Goal: Use online tool/utility

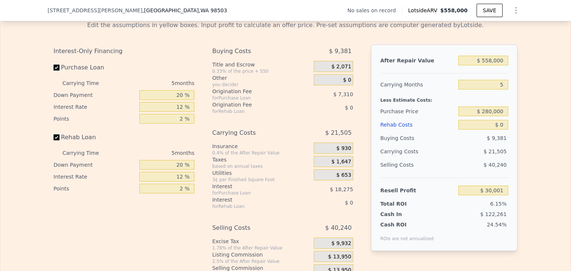
scroll to position [1050, 0]
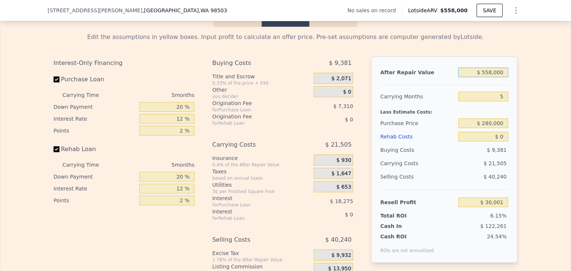
click at [491, 77] on input "$ 558,000" at bounding box center [483, 73] width 50 height 10
type input "$ 5,000"
type input "-$ 482,743"
type input "$ 530,000"
type input "$ 4,039"
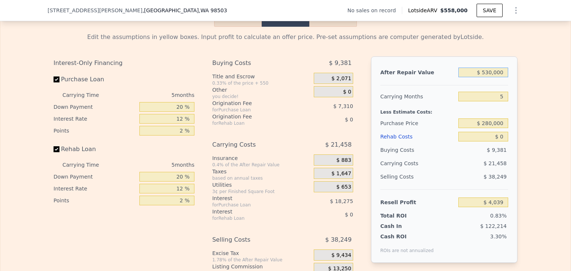
type input "$ 530,000"
click at [501, 142] on input "$ 0" at bounding box center [483, 137] width 50 height 10
type input "$ 12"
type input "$ 4,027"
type input "$ 120,000"
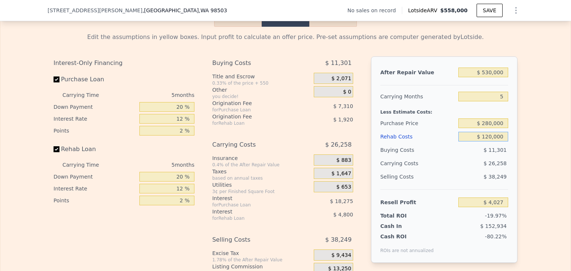
type input "-$ 122,681"
type input "$ 120,000"
click at [494, 128] on input "$ 280,000" at bounding box center [483, 124] width 50 height 10
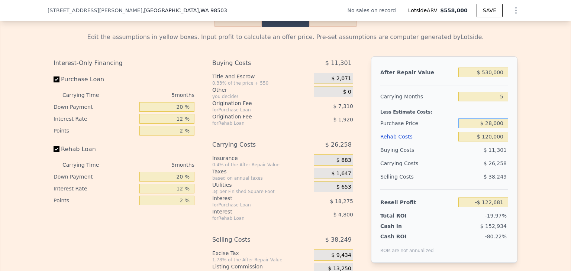
type input "$ 280,000"
type input "$ 64,686"
drag, startPoint x: 513, startPoint y: 164, endPoint x: 510, endPoint y: 192, distance: 28.7
click at [510, 192] on div "After Repair Value $ 530,000 Carrying Months 5 Less Estimate Costs: Purchase Pr…" at bounding box center [444, 159] width 146 height 207
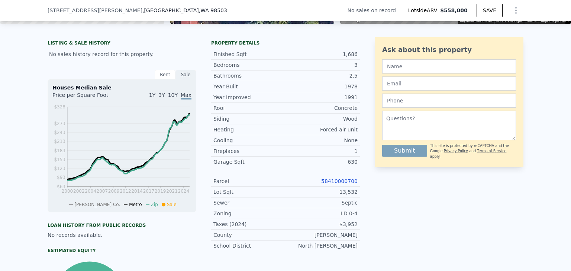
scroll to position [149, 0]
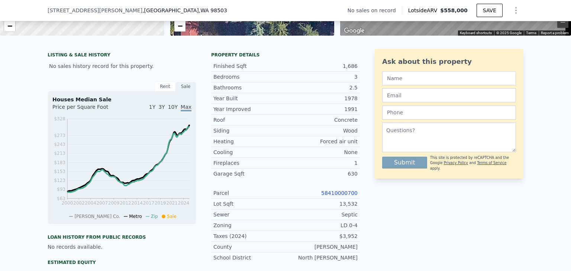
type input "$ 558,000"
type input "$ 0"
type input "$ 30,001"
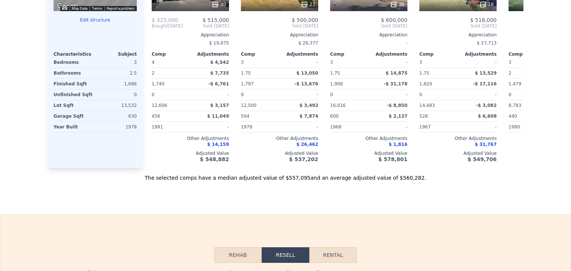
scroll to position [0, 0]
